Goal: Contribute content

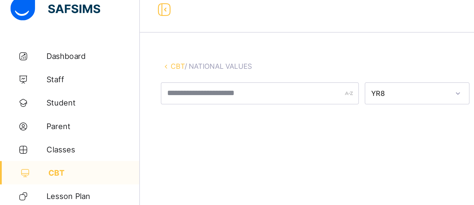
click at [29, 88] on span "CBT" at bounding box center [44, 87] width 43 height 4
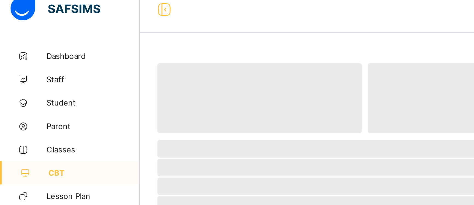
click at [29, 88] on span "CBT" at bounding box center [44, 87] width 43 height 4
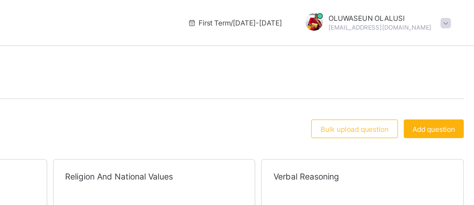
click at [452, 64] on div "Add question" at bounding box center [450, 60] width 28 height 9
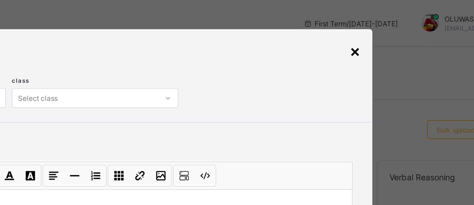
click at [357, 25] on div "×" at bounding box center [358, 23] width 5 height 9
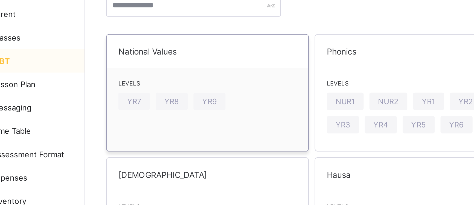
click at [111, 93] on div "Levels YR7 YR8 YR9" at bounding box center [123, 105] width 95 height 28
click at [146, 98] on span "Levels" at bounding box center [123, 97] width 84 height 3
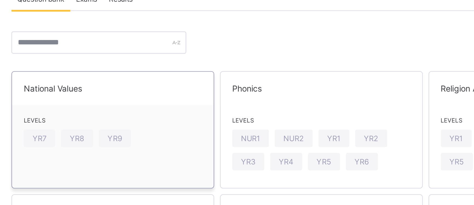
click at [149, 103] on div "Levels YR7 YR8 YR9" at bounding box center [123, 105] width 95 height 28
click at [146, 106] on div "Levels YR7 YR8 YR9" at bounding box center [123, 105] width 95 height 28
click at [146, 109] on div "Levels YR7 YR8 YR9" at bounding box center [123, 105] width 95 height 28
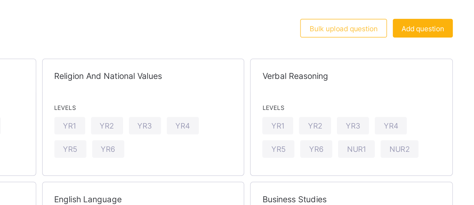
click at [454, 59] on span "Add question" at bounding box center [450, 61] width 20 height 4
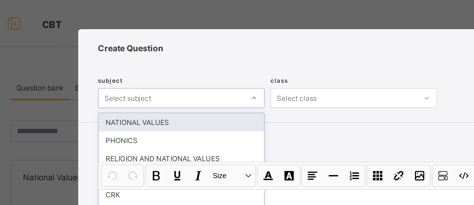
click at [142, 59] on div "NATIONAL VALUES" at bounding box center [156, 57] width 78 height 8
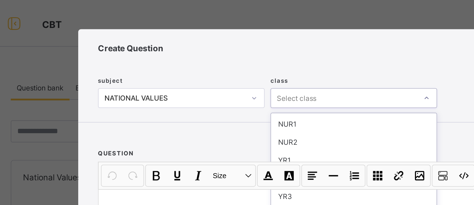
scroll to position [17, 0]
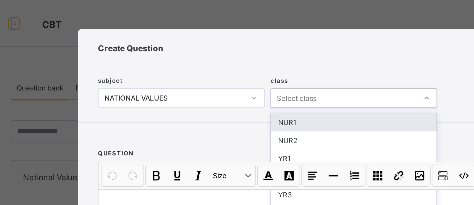
click at [205, 56] on div "NUR1" at bounding box center [237, 57] width 78 height 8
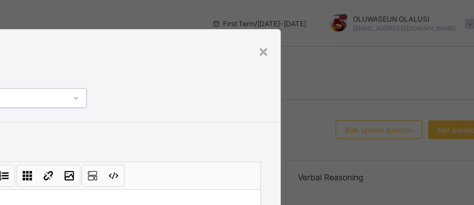
scroll to position [0, 0]
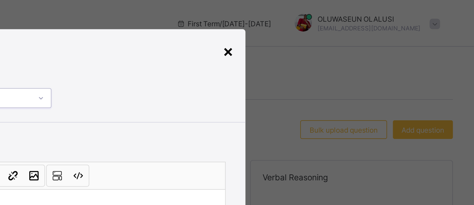
click at [360, 21] on div "×" at bounding box center [358, 23] width 5 height 9
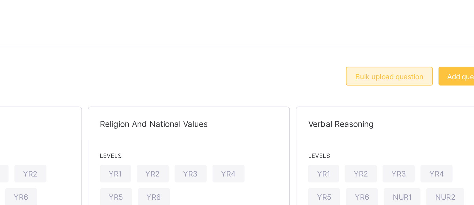
click at [411, 61] on span "Bulk upload question" at bounding box center [413, 61] width 32 height 4
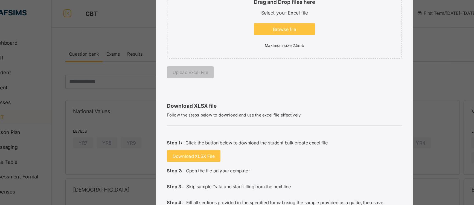
scroll to position [126, 0]
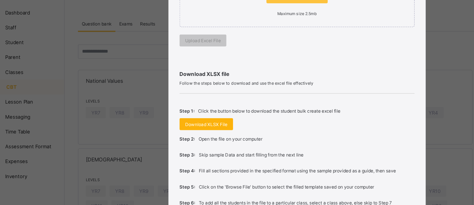
click at [160, 114] on span "Download XLSX File" at bounding box center [170, 115] width 31 height 4
